Goal: Check status

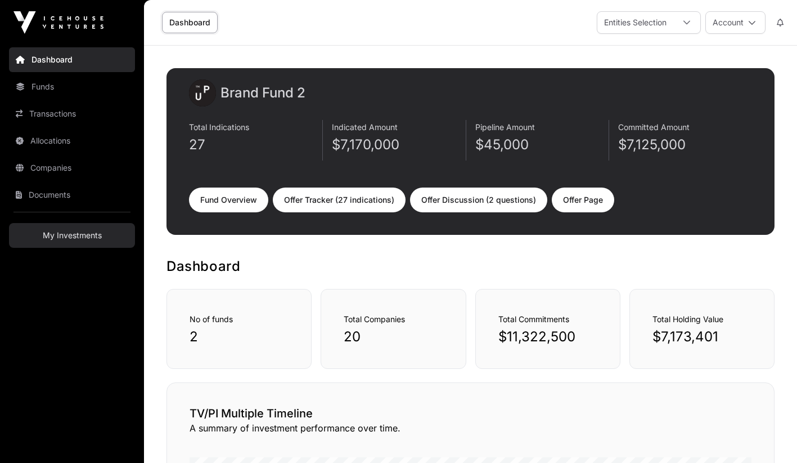
click at [98, 237] on link "My Investments" at bounding box center [72, 235] width 126 height 25
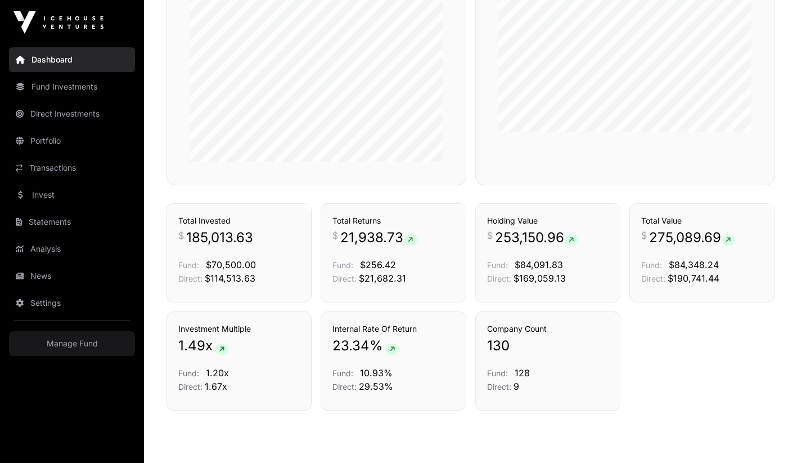
scroll to position [735, 0]
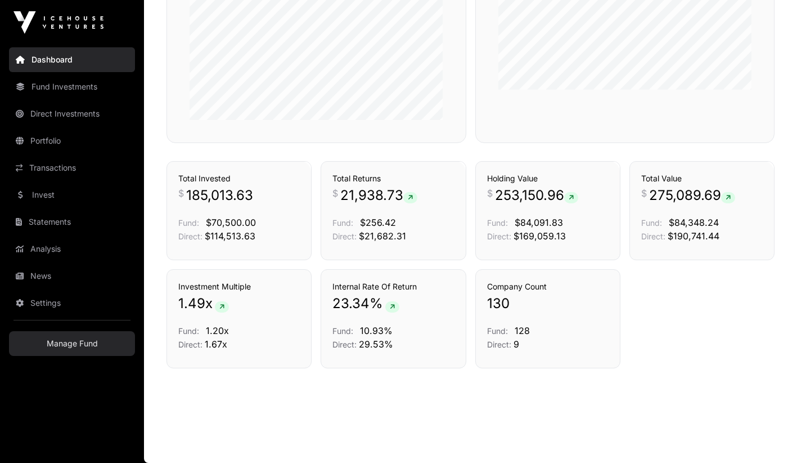
click at [82, 348] on link "Manage Fund" at bounding box center [72, 343] width 126 height 25
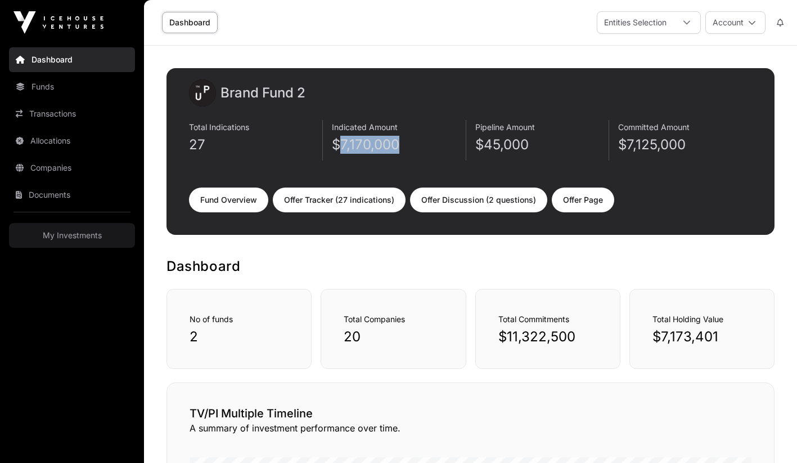
drag, startPoint x: 342, startPoint y: 150, endPoint x: 407, endPoint y: 150, distance: 65.3
click at [407, 150] on p "$7,170,000" at bounding box center [398, 145] width 133 height 18
